Goal: Find contact information: Find contact information

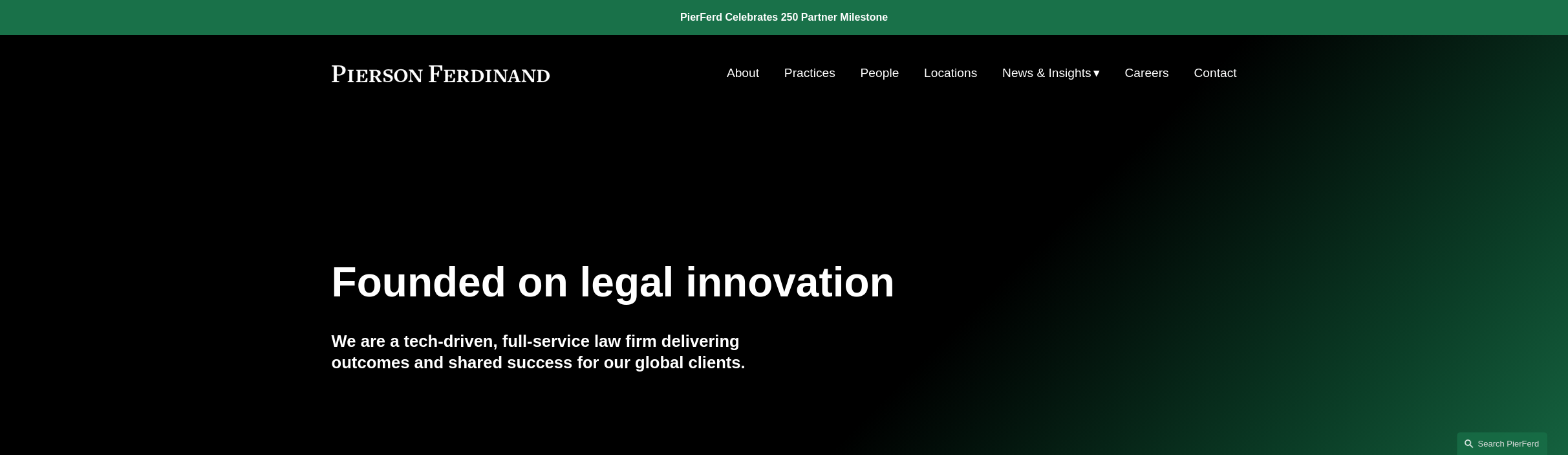
click at [1198, 67] on link "Contact" at bounding box center [1215, 73] width 43 height 24
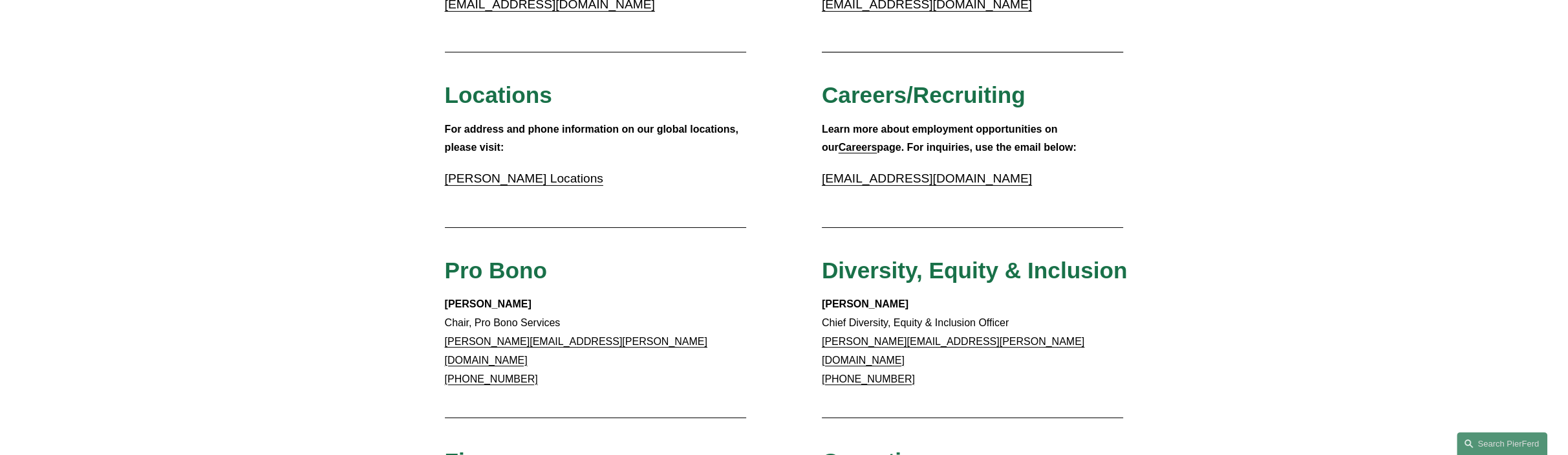
scroll to position [453, 0]
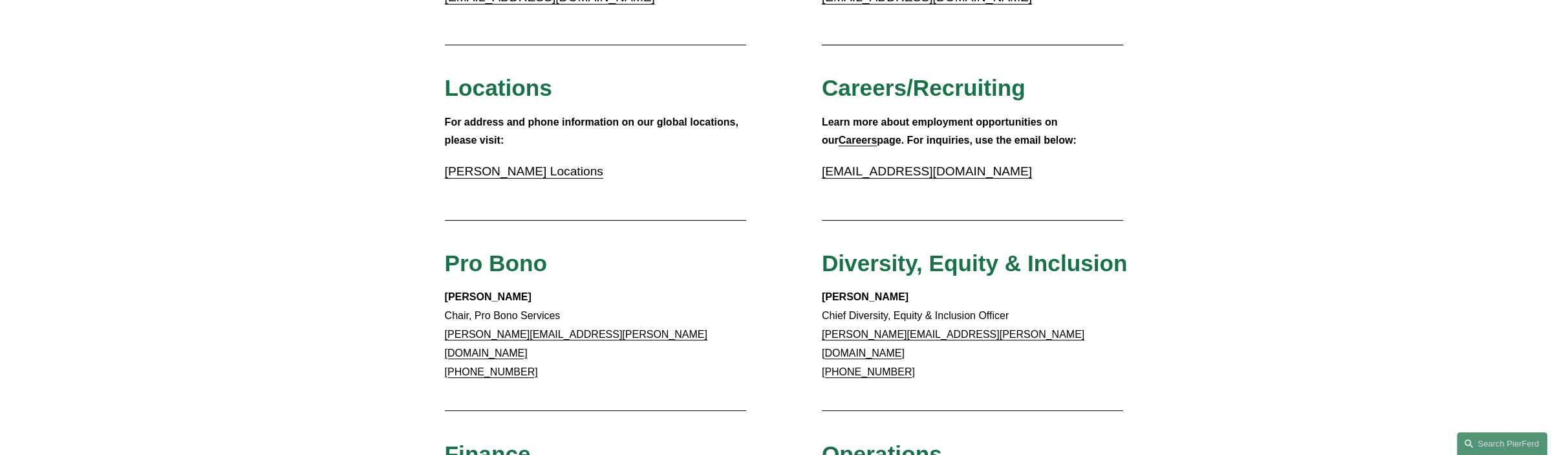
click at [564, 175] on link "[PERSON_NAME] Locations" at bounding box center [524, 171] width 158 height 14
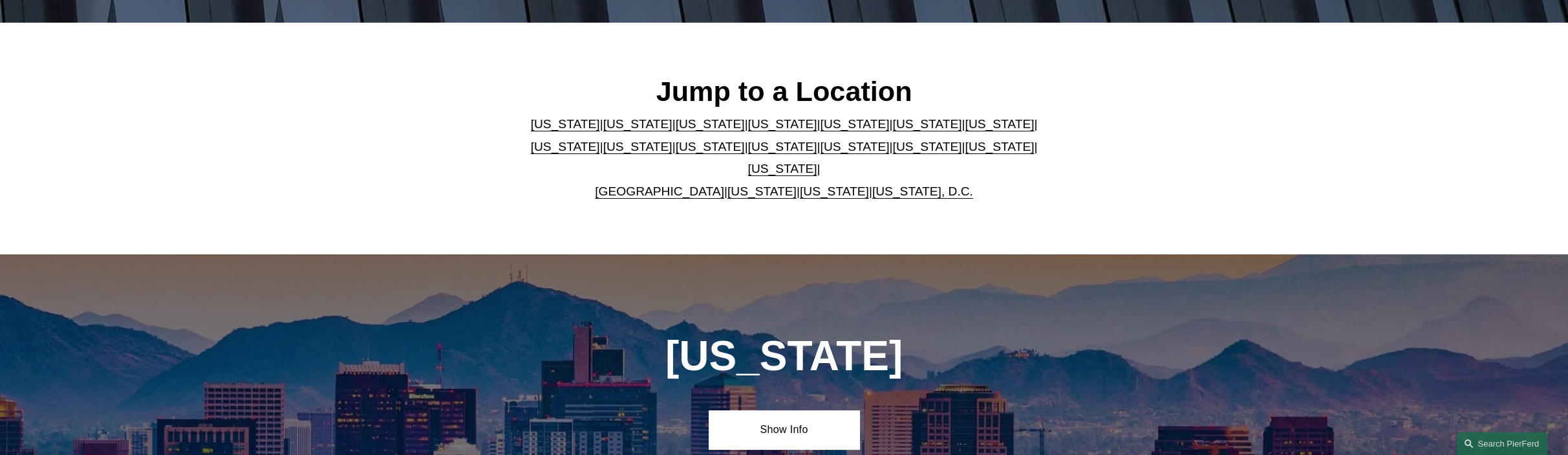
scroll to position [388, 0]
click at [614, 130] on link "California" at bounding box center [638, 123] width 69 height 14
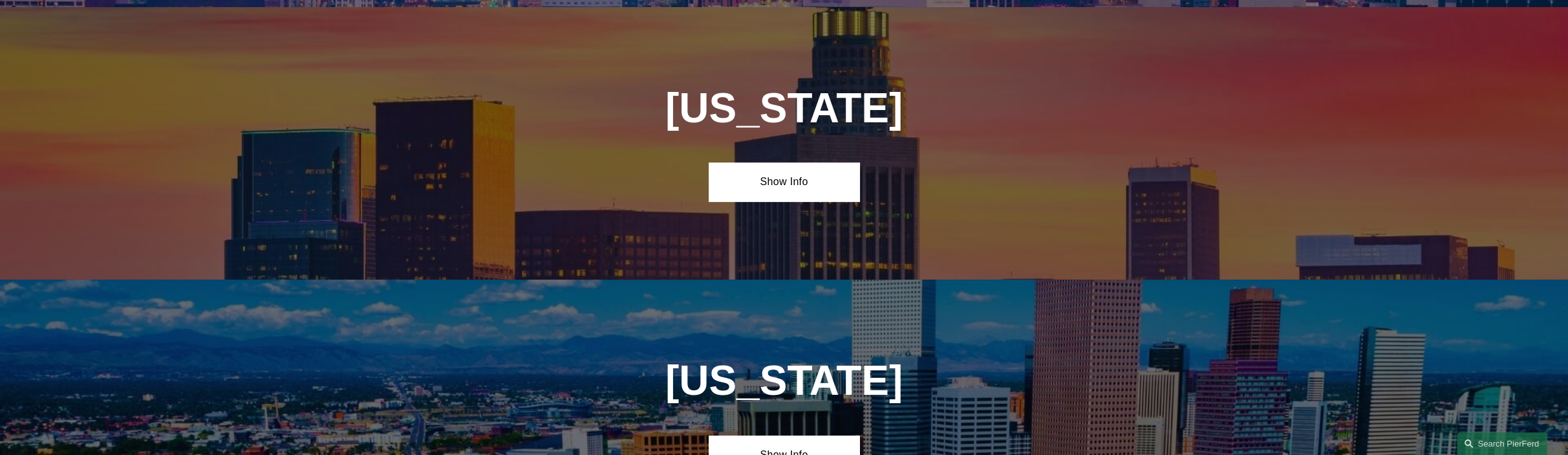
scroll to position [839, 0]
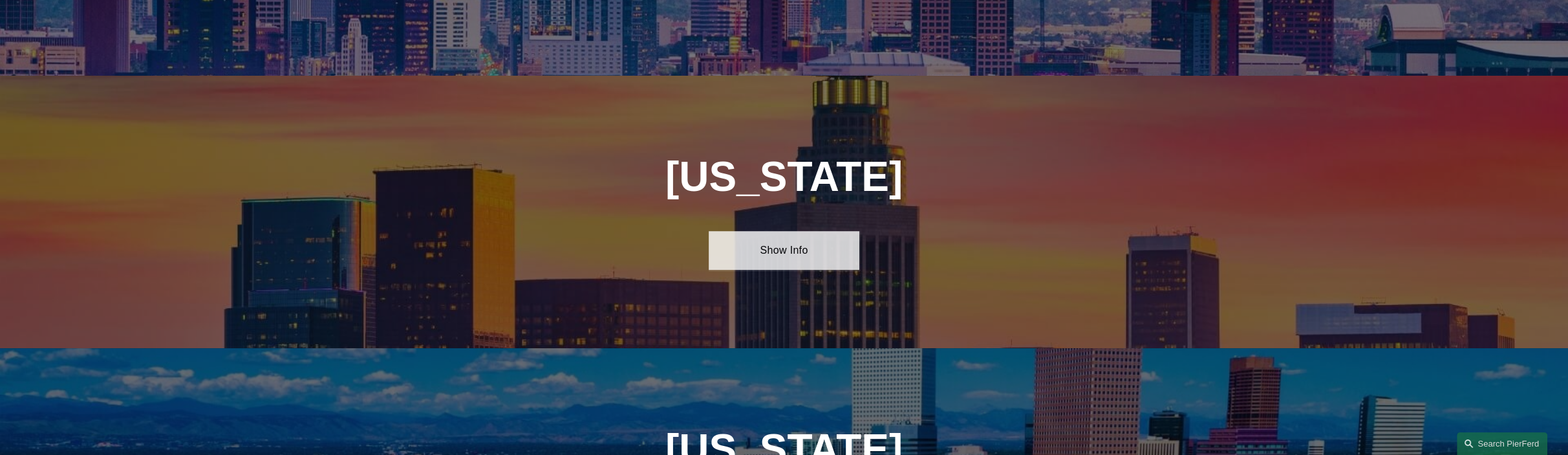
click at [769, 247] on link "Show Info" at bounding box center [784, 250] width 151 height 39
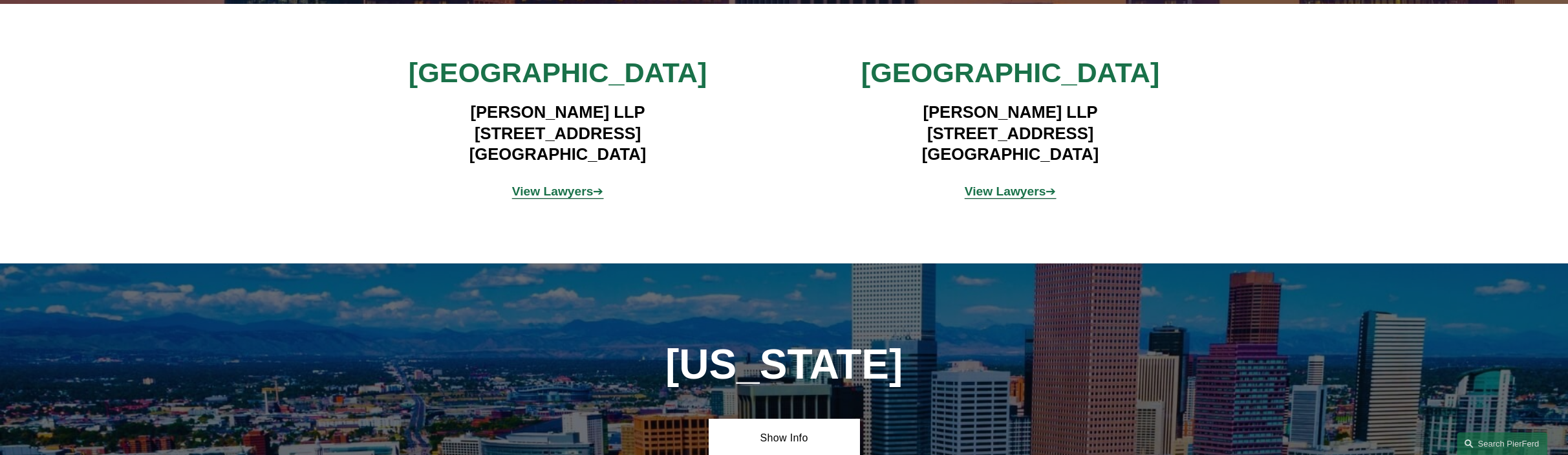
scroll to position [1227, 0]
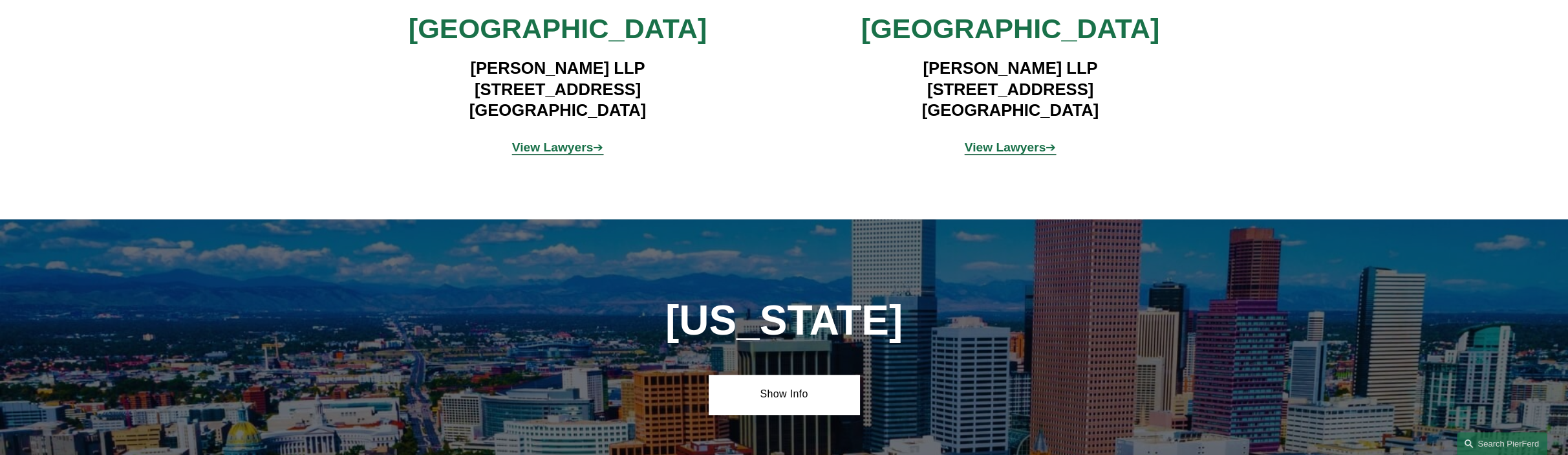
click at [582, 142] on strong "View Lawyers" at bounding box center [552, 147] width 81 height 14
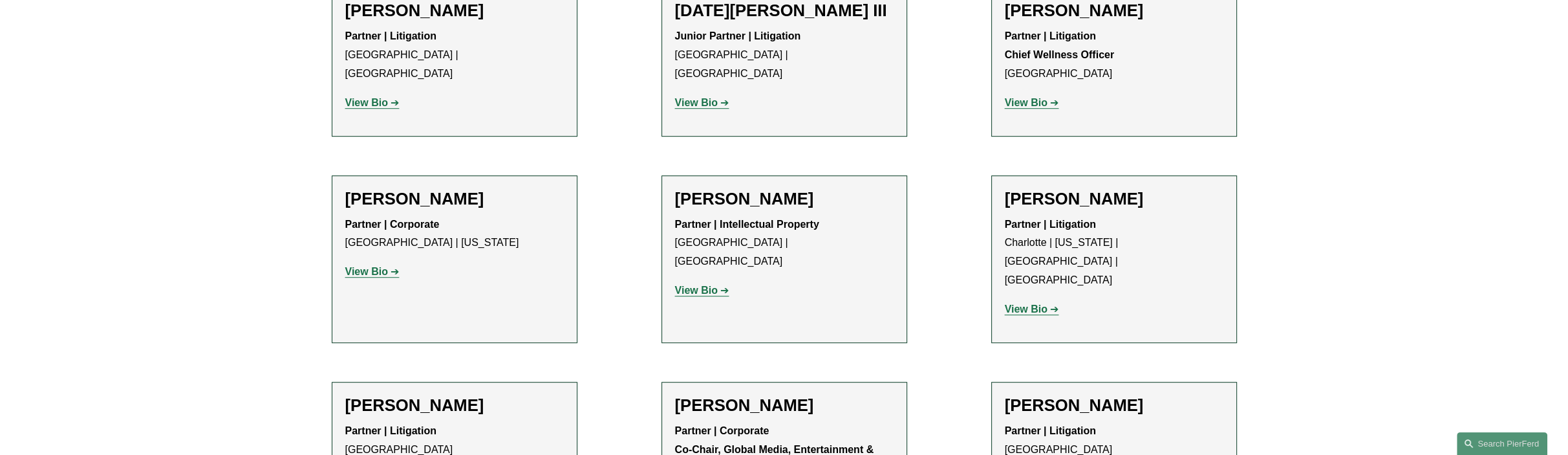
scroll to position [1780, 0]
